Goal: Check status

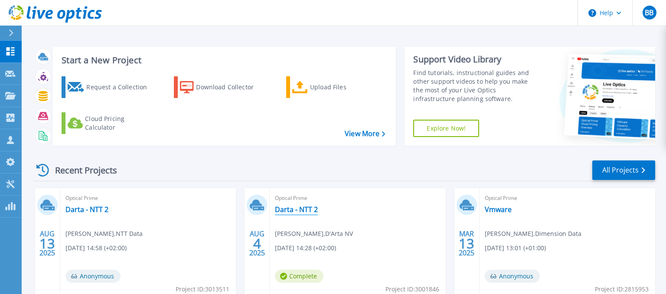
click at [281, 213] on link "Darta - NTT 2" at bounding box center [296, 209] width 43 height 9
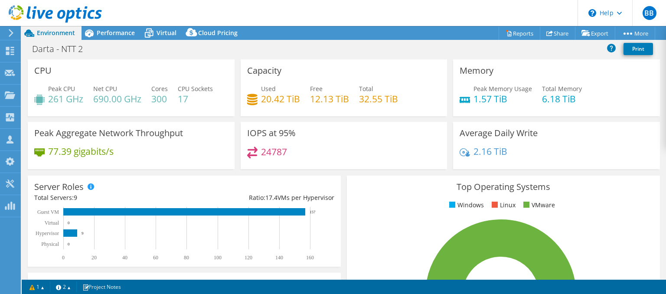
select select "USD"
drag, startPoint x: 474, startPoint y: 98, endPoint x: 507, endPoint y: 98, distance: 32.9
click at [507, 98] on h4 "1.57 TiB" at bounding box center [502, 99] width 59 height 10
click at [160, 33] on span "Virtual" at bounding box center [166, 33] width 20 height 8
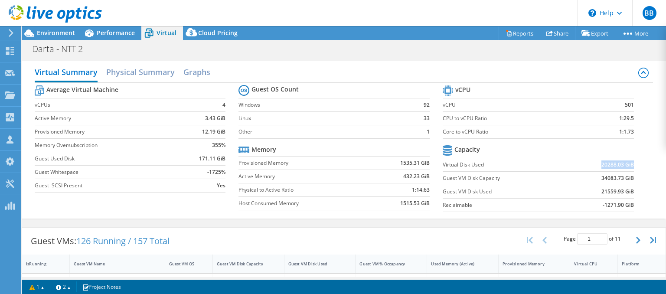
drag, startPoint x: 601, startPoint y: 164, endPoint x: 633, endPoint y: 164, distance: 32.1
click at [633, 164] on td "20288.03 GiB" at bounding box center [601, 164] width 66 height 13
click at [160, 70] on h2 "Physical Summary" at bounding box center [140, 72] width 68 height 19
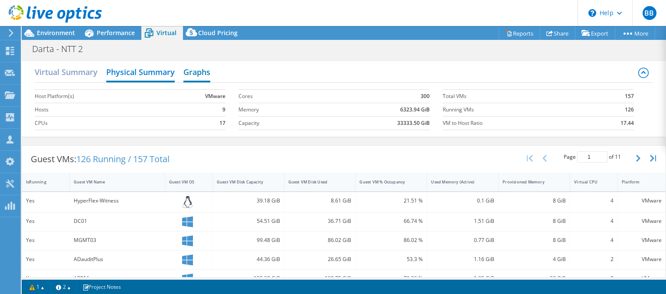
click at [208, 74] on h2 "Graphs" at bounding box center [196, 72] width 27 height 19
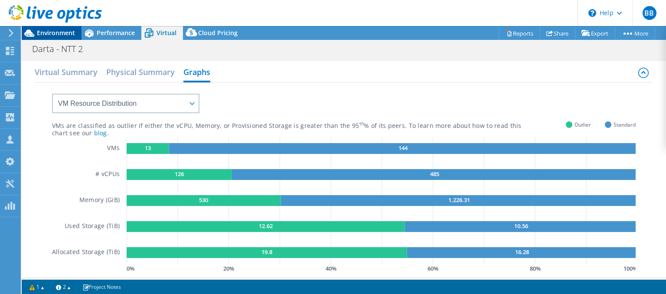
click at [59, 34] on span "Environment" at bounding box center [56, 33] width 38 height 8
